Goal: Task Accomplishment & Management: Manage account settings

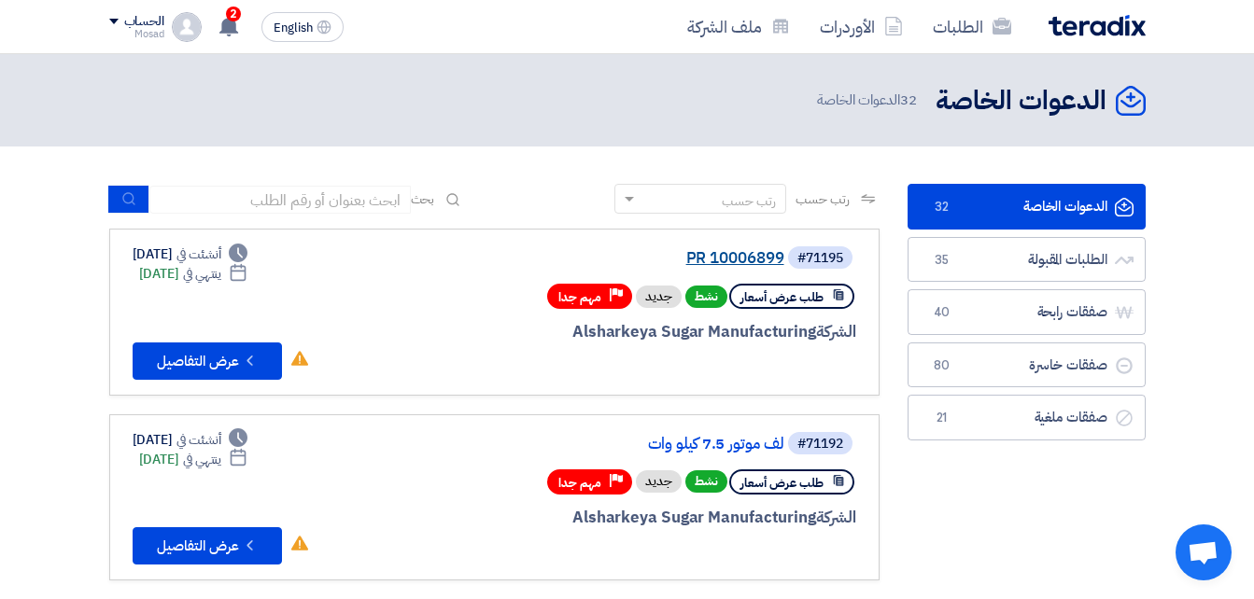
click at [758, 256] on link "PR 10006899" at bounding box center [597, 258] width 373 height 17
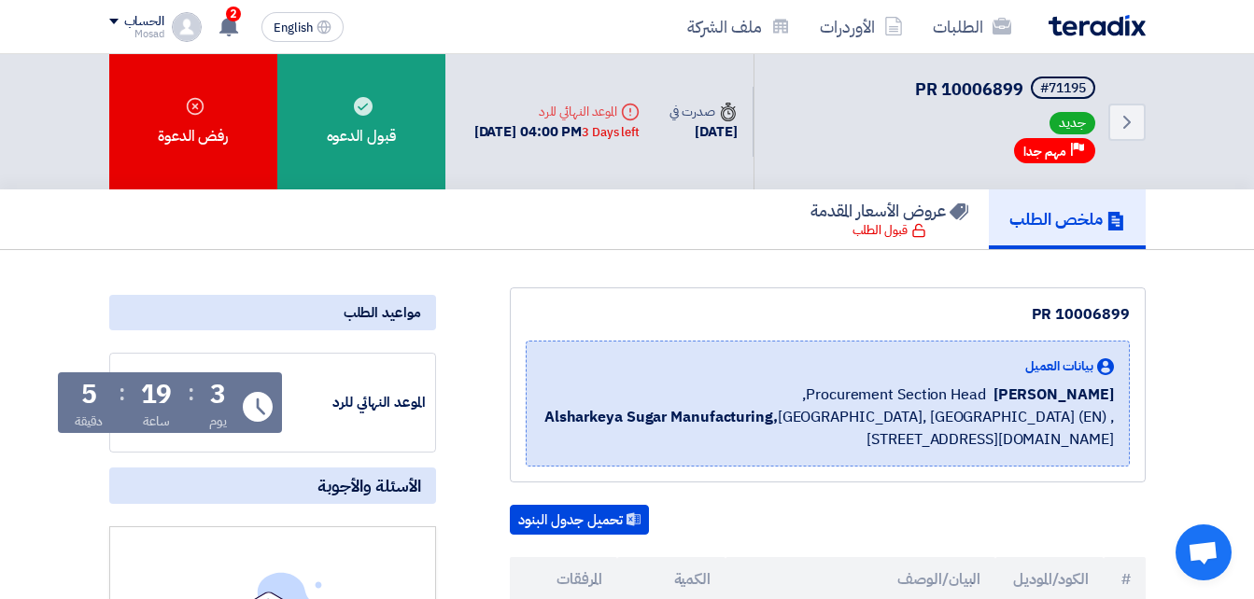
drag, startPoint x: 1023, startPoint y: 313, endPoint x: 1133, endPoint y: 311, distance: 110.2
click at [1133, 311] on div "PR 10006899 بيانات العميل [PERSON_NAME] Procurement Section Head, Alsharkeya Su…" at bounding box center [828, 385] width 636 height 195
drag, startPoint x: 1133, startPoint y: 311, endPoint x: 1097, endPoint y: 310, distance: 36.4
copy div "PR 10006899"
drag, startPoint x: 503, startPoint y: 120, endPoint x: 552, endPoint y: 119, distance: 48.6
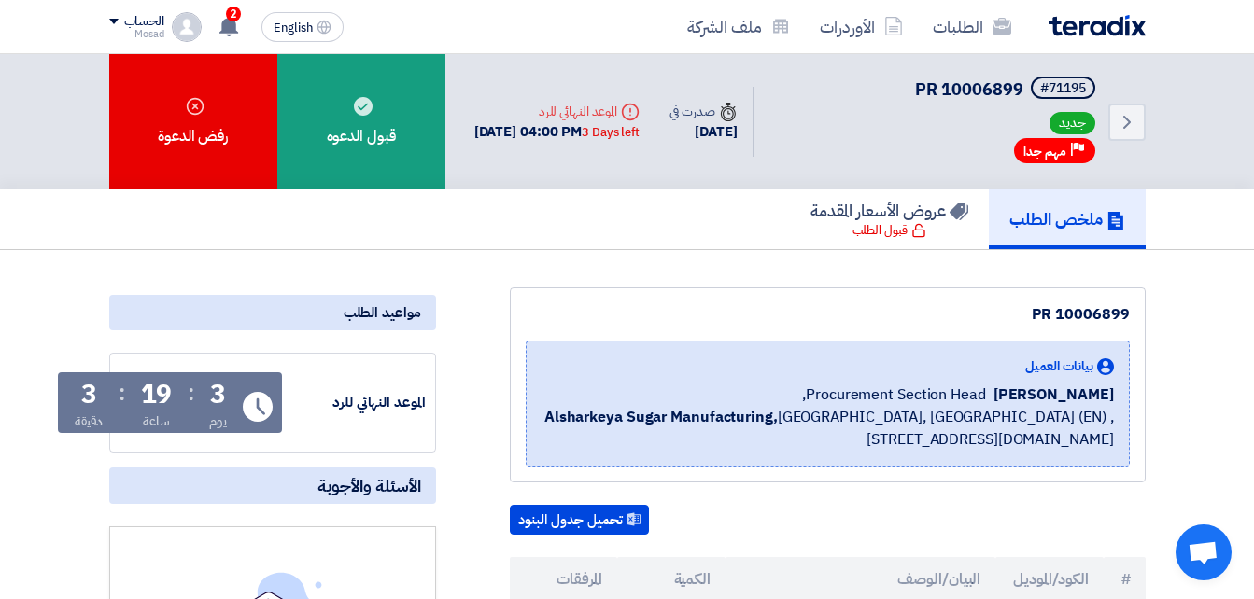
click at [552, 121] on div "[DATE] 04:00 PM 3 Days left" at bounding box center [556, 131] width 165 height 21
drag, startPoint x: 552, startPoint y: 119, endPoint x: 542, endPoint y: 115, distance: 10.4
copy div "[DATE]"
drag, startPoint x: 1047, startPoint y: 312, endPoint x: 1130, endPoint y: 310, distance: 83.1
click at [1130, 310] on div "PR 10006899 بيانات العميل [PERSON_NAME] Procurement Section Head, Alsharkeya Su…" at bounding box center [828, 385] width 636 height 195
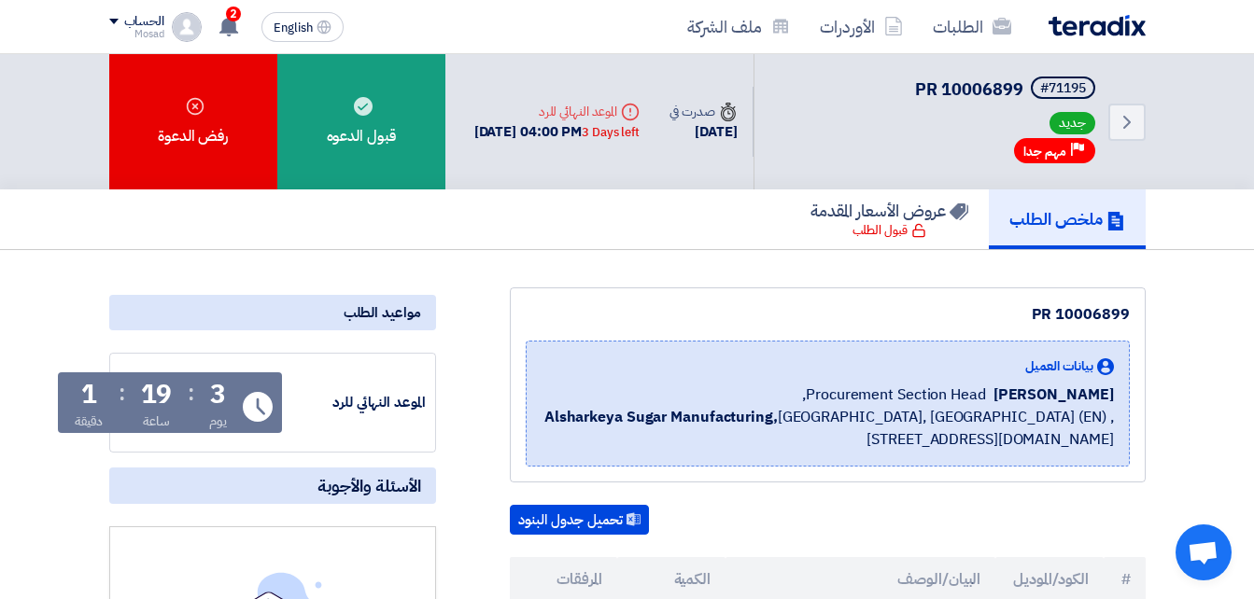
copy div "PR 10006899"
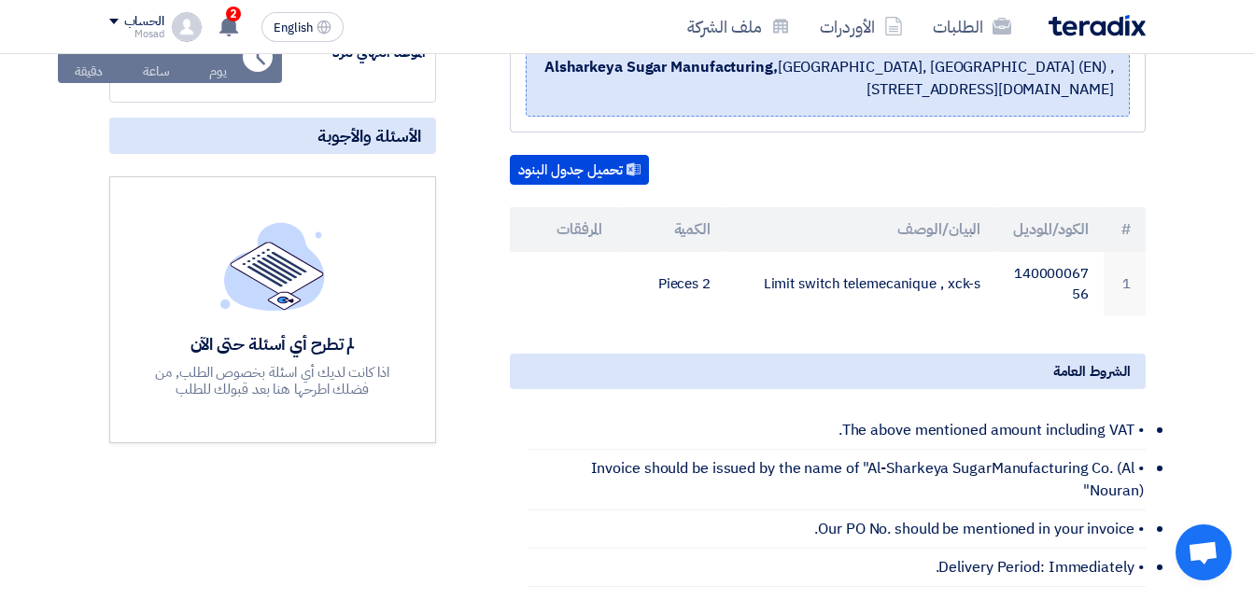
scroll to position [373, 0]
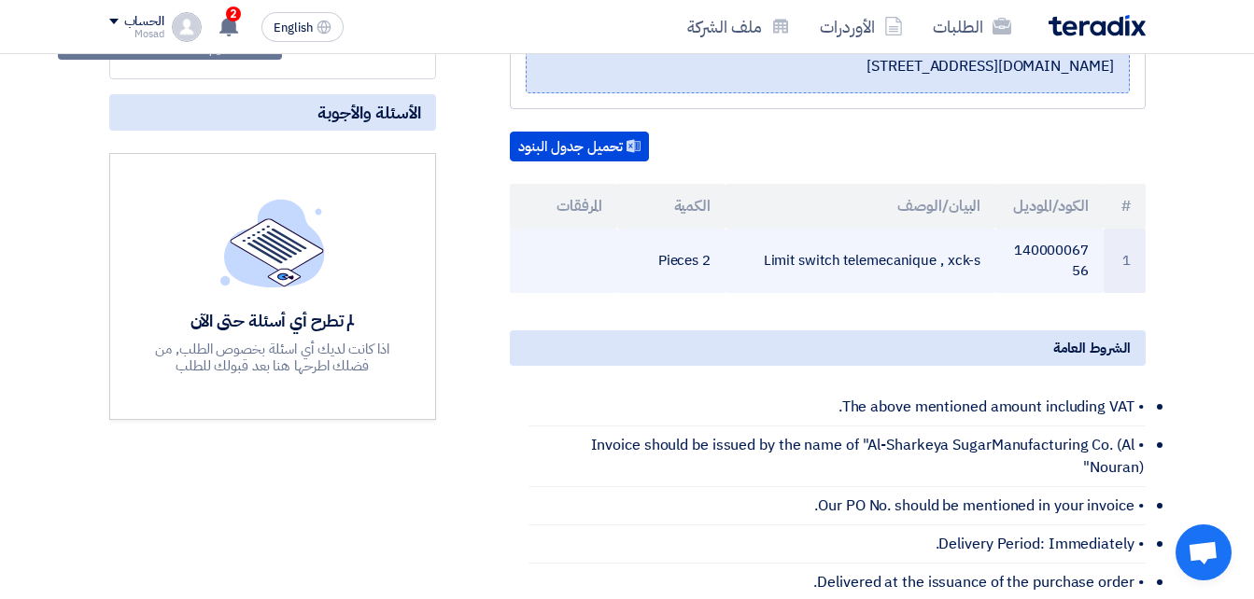
drag, startPoint x: 988, startPoint y: 261, endPoint x: 765, endPoint y: 260, distance: 223.1
click at [765, 260] on td "Limit switch telemecanique , xck-s" at bounding box center [860, 261] width 270 height 64
drag, startPoint x: 765, startPoint y: 260, endPoint x: 781, endPoint y: 261, distance: 16.9
copy td "Limit switch telemecanique , xck-s"
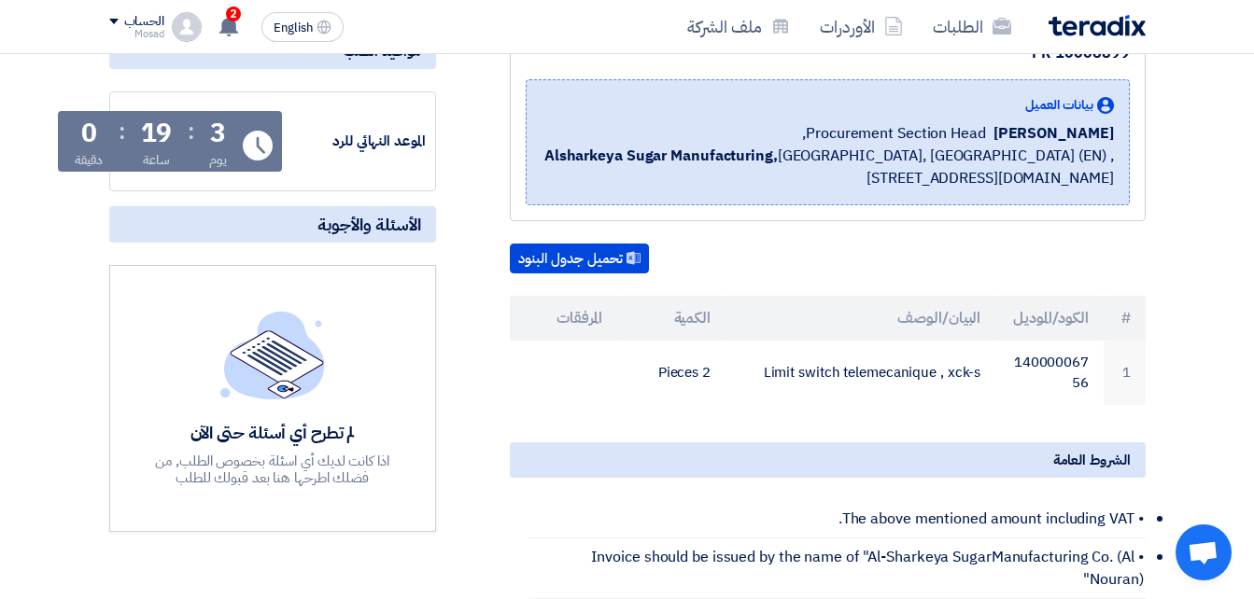
scroll to position [0, 0]
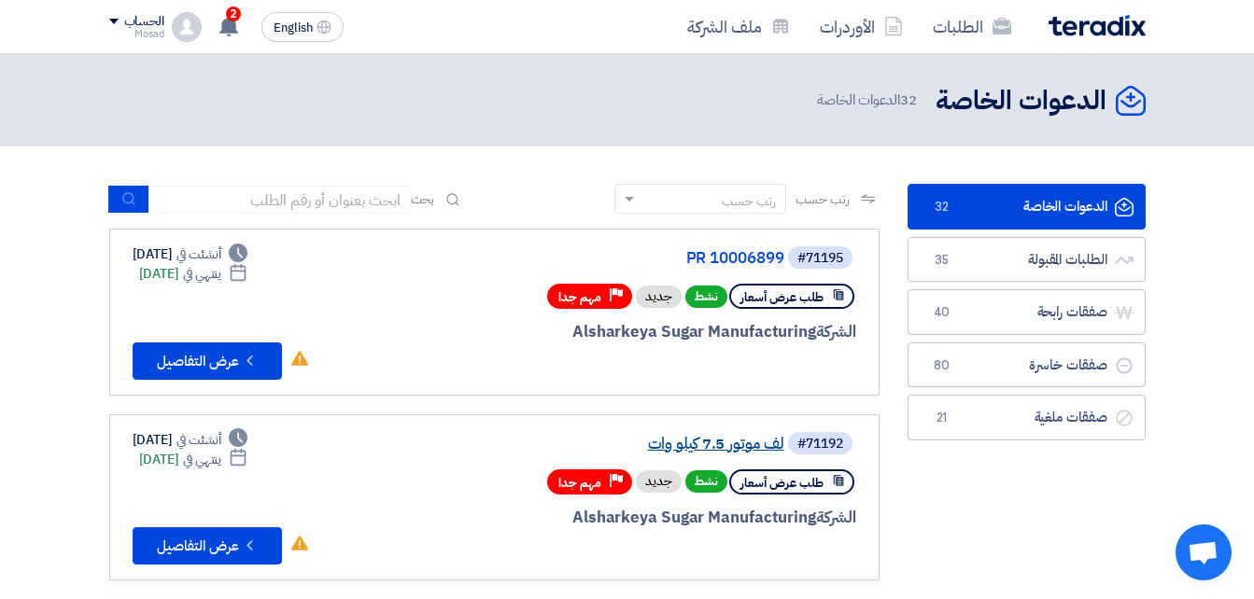
click at [737, 443] on link "لف موتور 7.5 كيلو وات" at bounding box center [597, 444] width 373 height 17
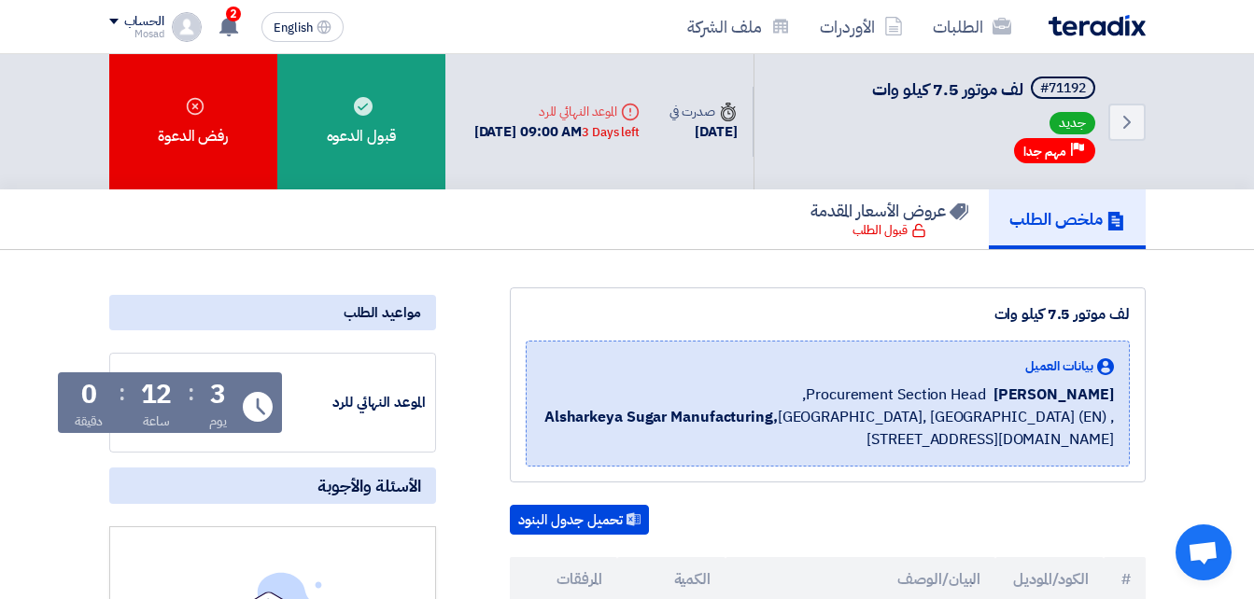
drag, startPoint x: 976, startPoint y: 314, endPoint x: 1143, endPoint y: 306, distance: 167.3
click at [1143, 306] on div "لف موتور 7.5 كيلو وات بيانات العميل [PERSON_NAME] Procurement Section Head, Als…" at bounding box center [828, 385] width 636 height 195
drag, startPoint x: 1143, startPoint y: 306, endPoint x: 1083, endPoint y: 315, distance: 60.3
copy div "لف موتور 7.5 كيلو وات"
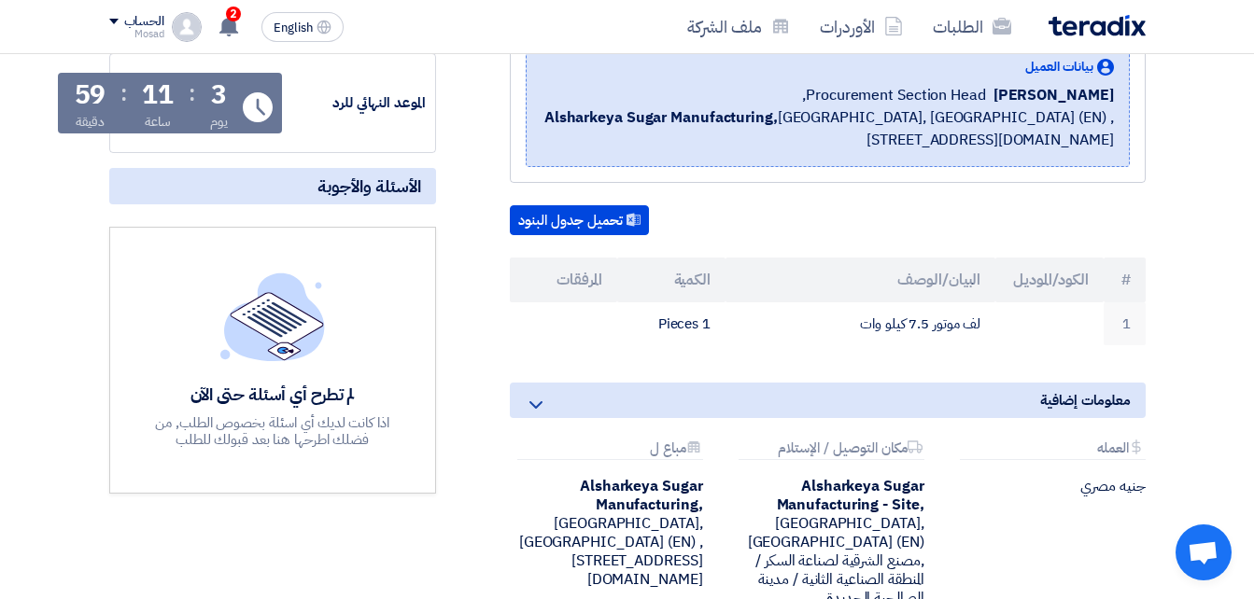
scroll to position [373, 0]
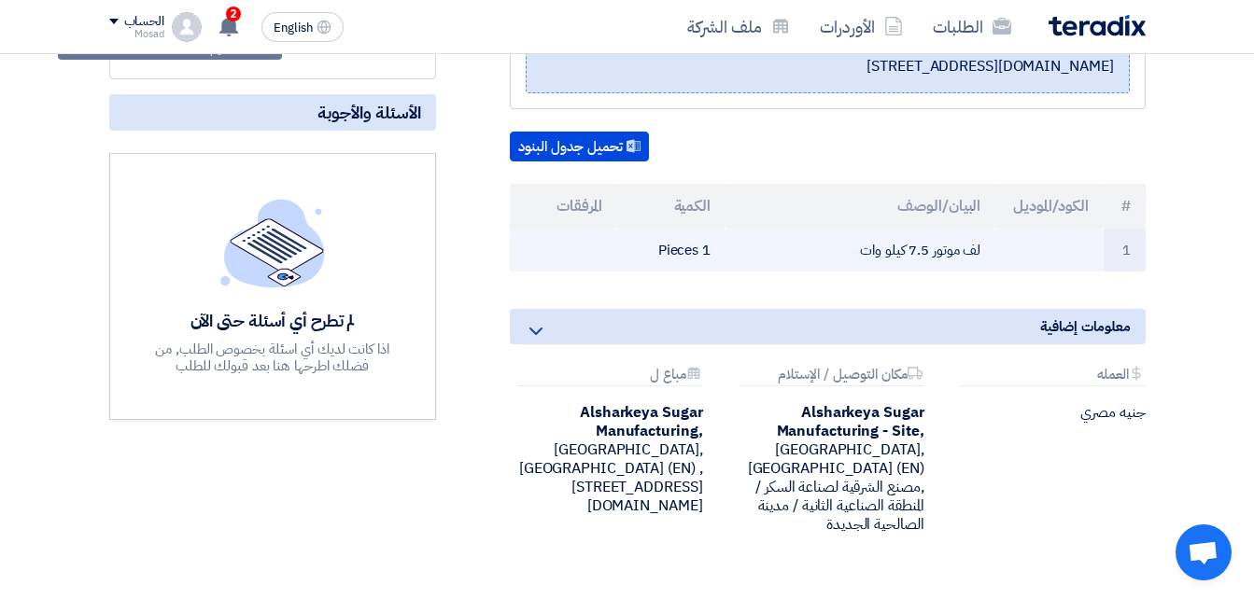
drag, startPoint x: 840, startPoint y: 256, endPoint x: 981, endPoint y: 243, distance: 141.6
click at [981, 243] on td "لف موتور 7.5 كيلو وات" at bounding box center [860, 251] width 270 height 44
drag, startPoint x: 981, startPoint y: 243, endPoint x: 967, endPoint y: 248, distance: 15.1
copy td "لف موتور 7.5 كيلو وات"
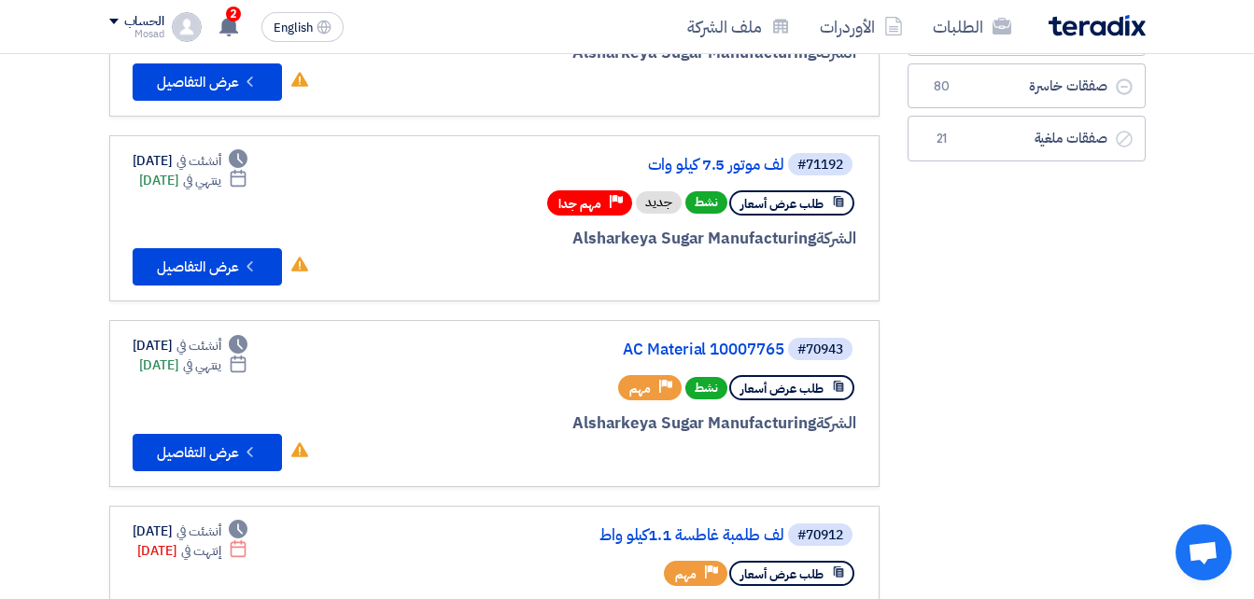
scroll to position [280, 0]
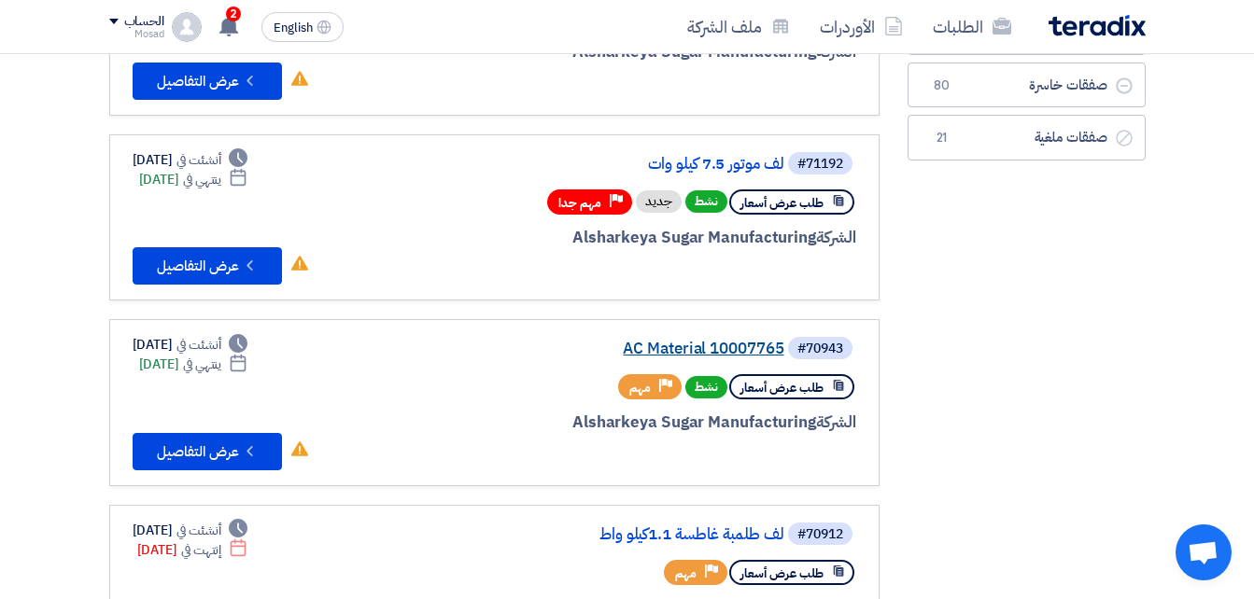
click at [699, 344] on link "AC Material 10007765" at bounding box center [597, 349] width 373 height 17
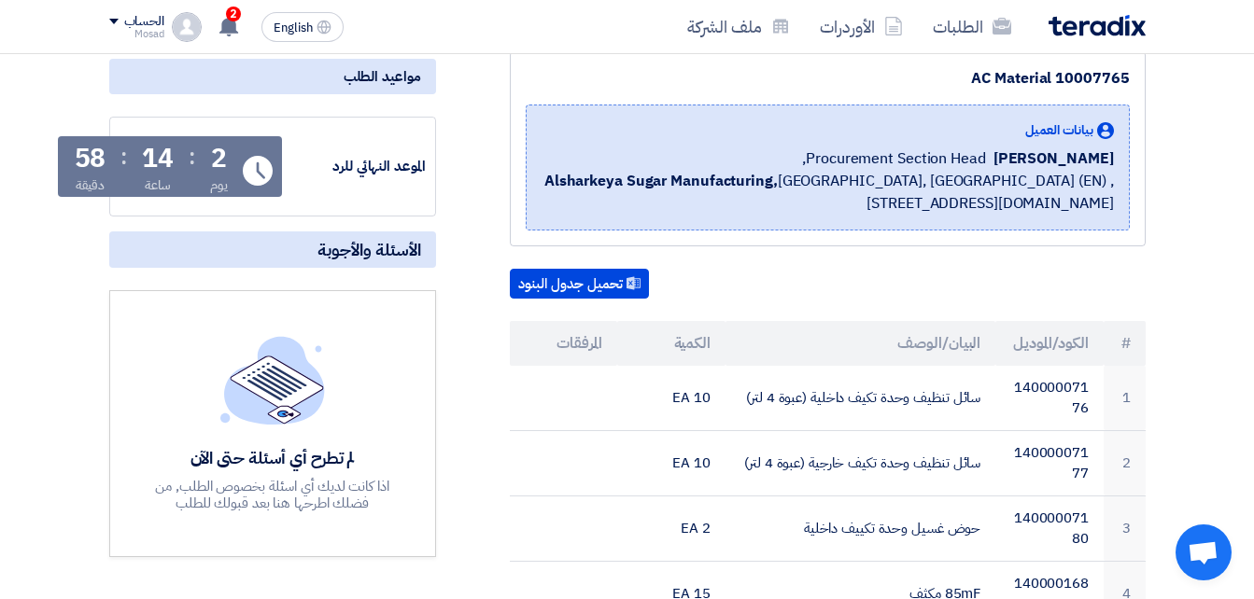
scroll to position [0, 0]
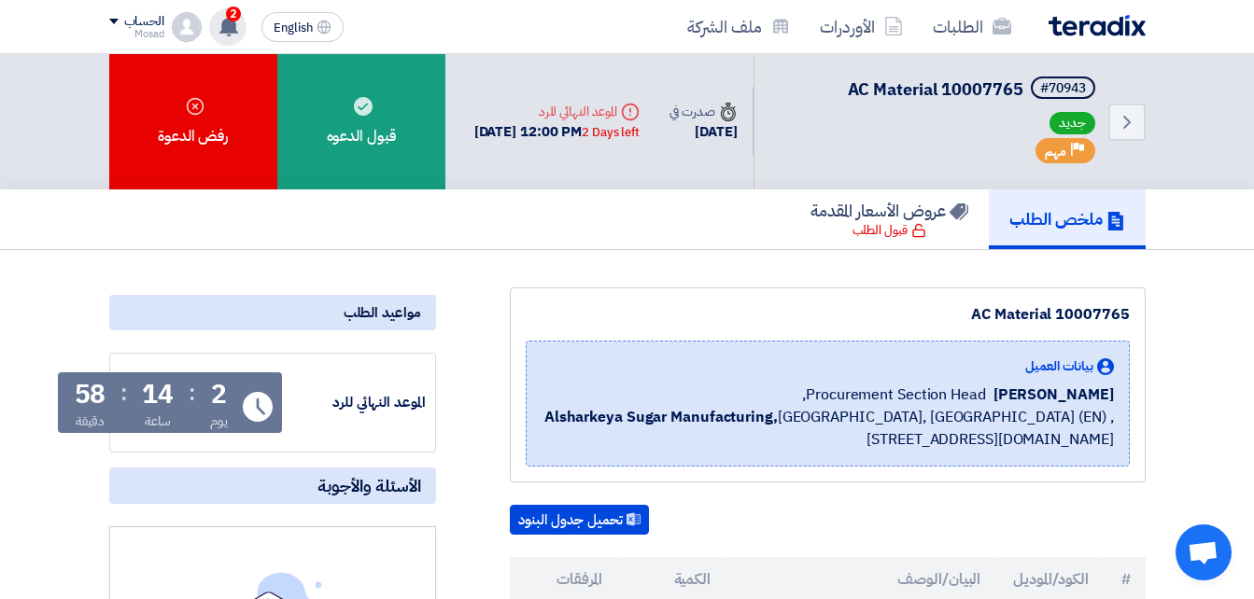
click at [219, 12] on div "2 تم نشر طلب عروض أسعار جديد - شاهد التفاصيل 6 hours ago تم نشر طلب عروض أسعار …" at bounding box center [227, 26] width 37 height 37
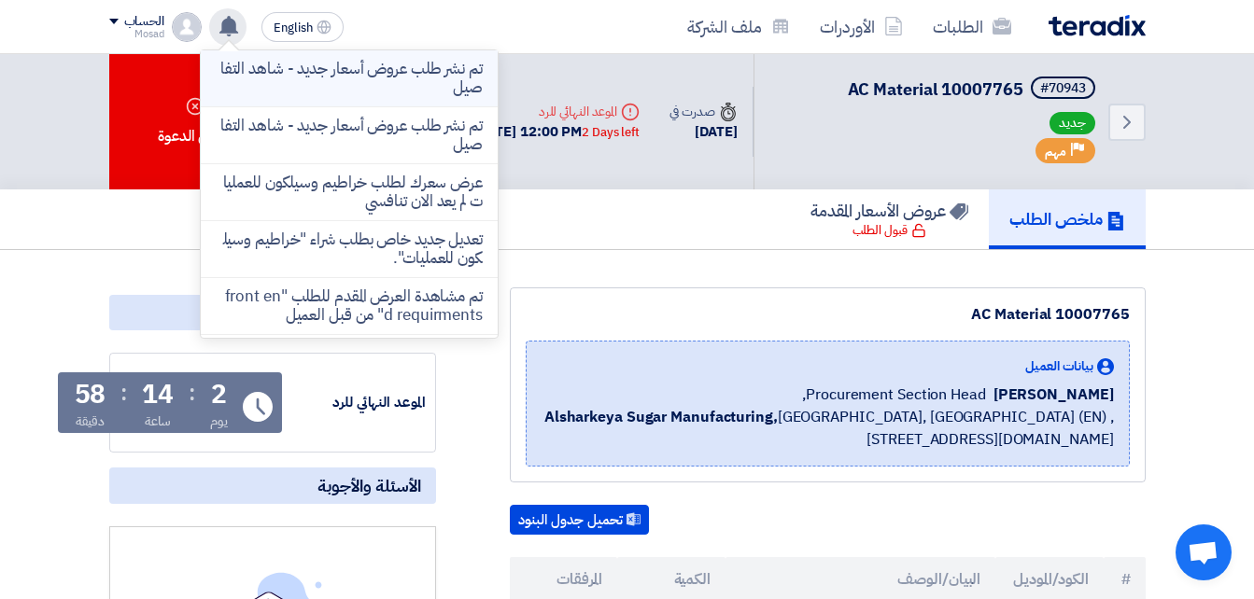
click at [349, 67] on p "تم نشر طلب عروض أسعار جديد - شاهد التفاصيل" at bounding box center [349, 78] width 267 height 37
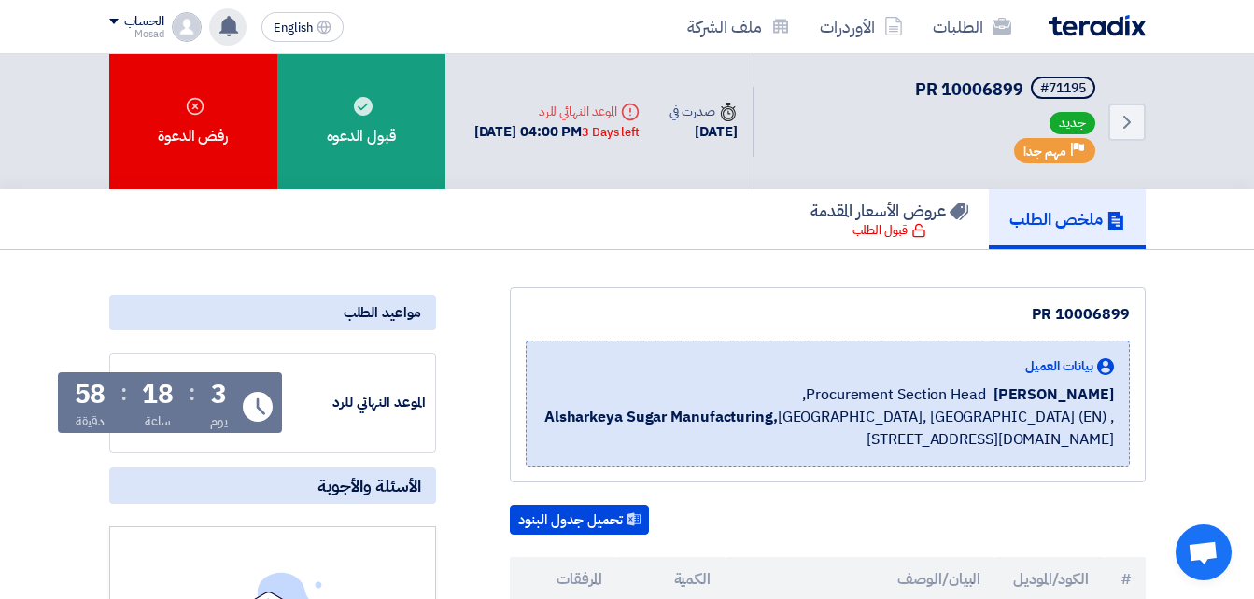
click at [222, 18] on icon at bounding box center [228, 26] width 21 height 21
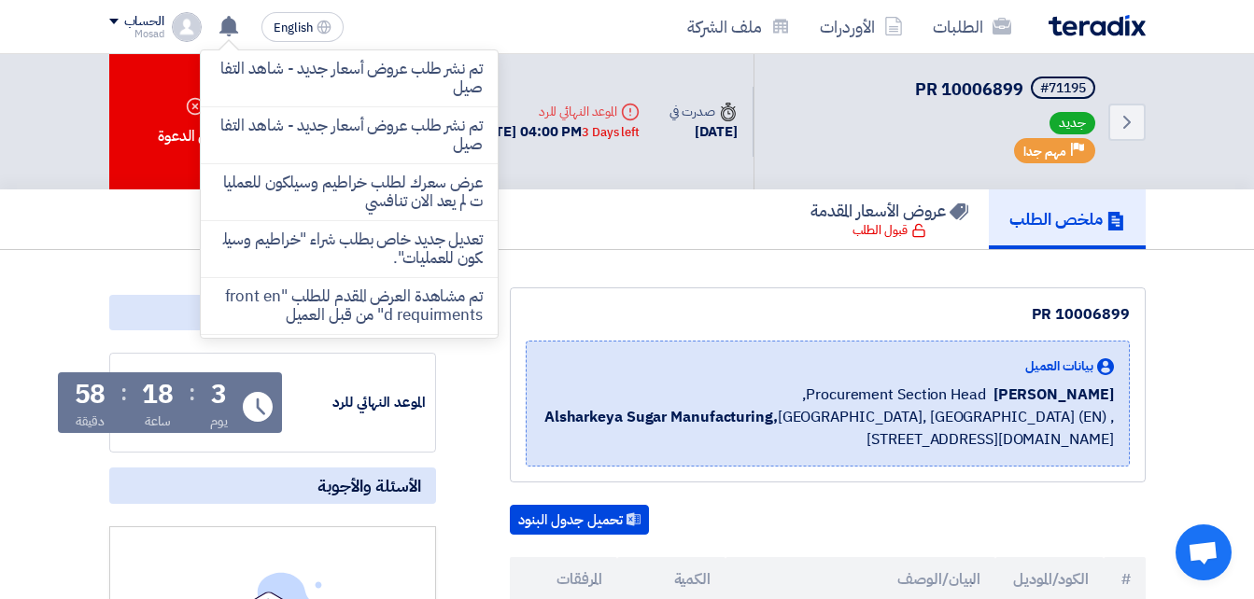
click at [427, 138] on p "تم نشر طلب عروض أسعار جديد - شاهد التفاصيل" at bounding box center [349, 135] width 267 height 37
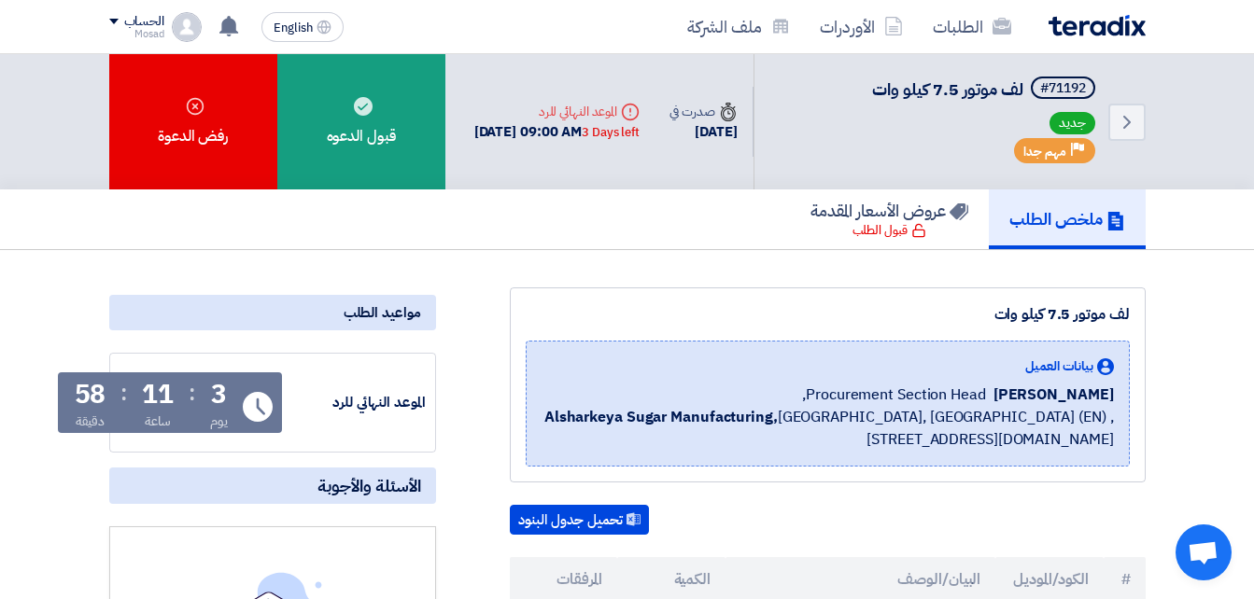
scroll to position [373, 0]
